Goal: Task Accomplishment & Management: Manage account settings

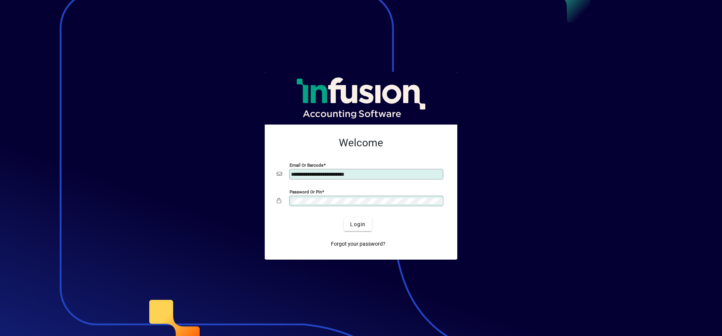
click at [379, 174] on input "**********" at bounding box center [367, 174] width 152 height 6
type input "**********"
click at [362, 221] on span "Login" at bounding box center [357, 224] width 15 height 8
